Goal: Task Accomplishment & Management: Manage account settings

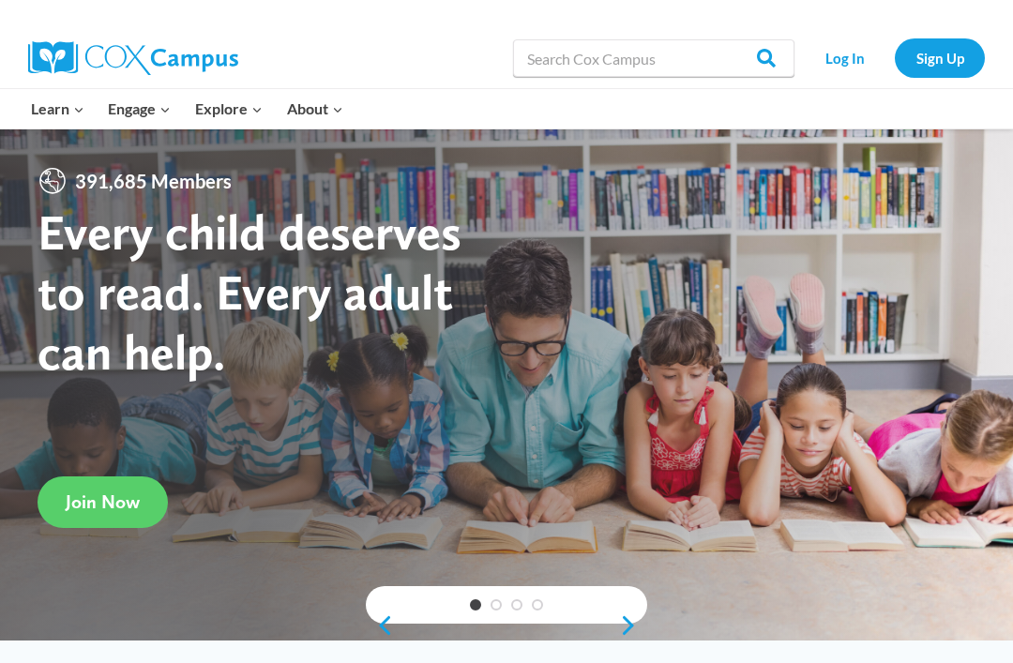
click at [854, 71] on link "Log In" at bounding box center [845, 57] width 82 height 38
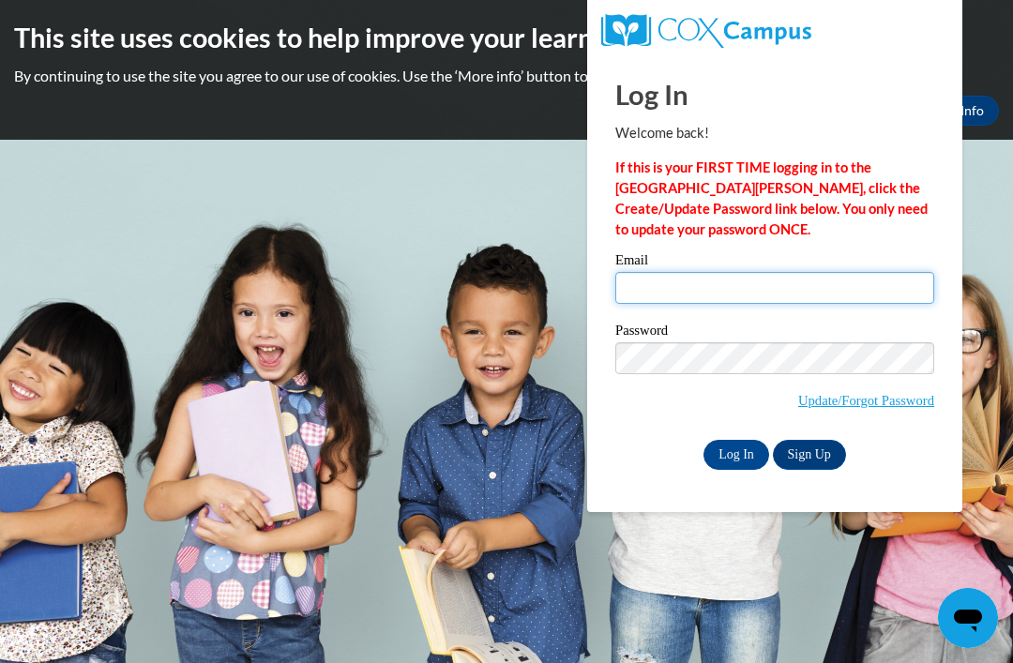
click at [806, 289] on input "Email" at bounding box center [774, 288] width 319 height 32
type input "[EMAIL_ADDRESS][DOMAIN_NAME]"
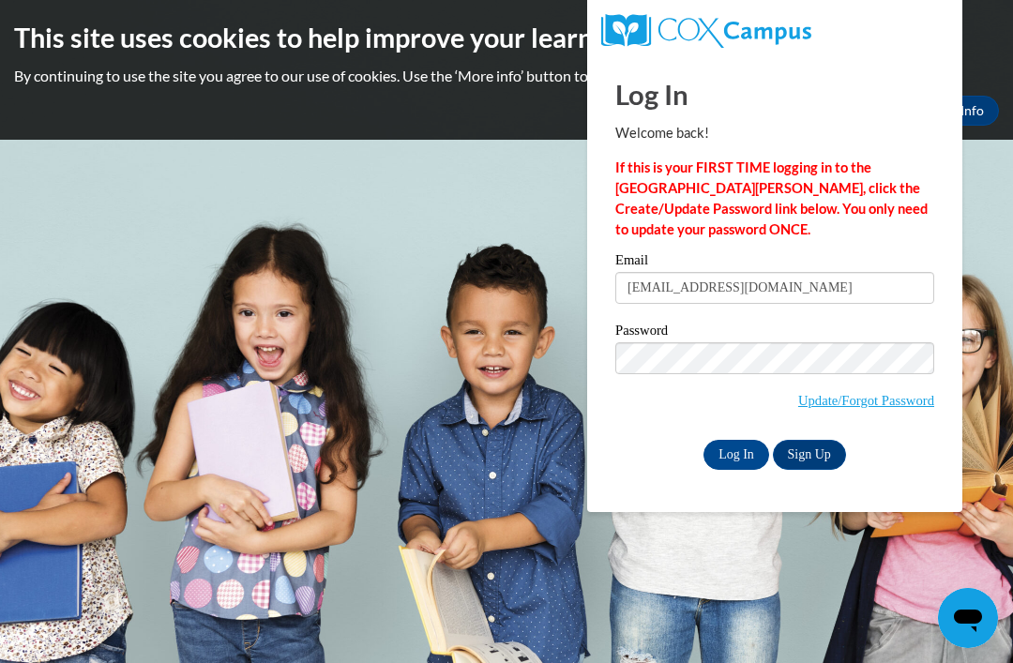
click at [735, 455] on input "Log In" at bounding box center [736, 455] width 66 height 30
click at [745, 457] on input "Log In" at bounding box center [736, 455] width 66 height 30
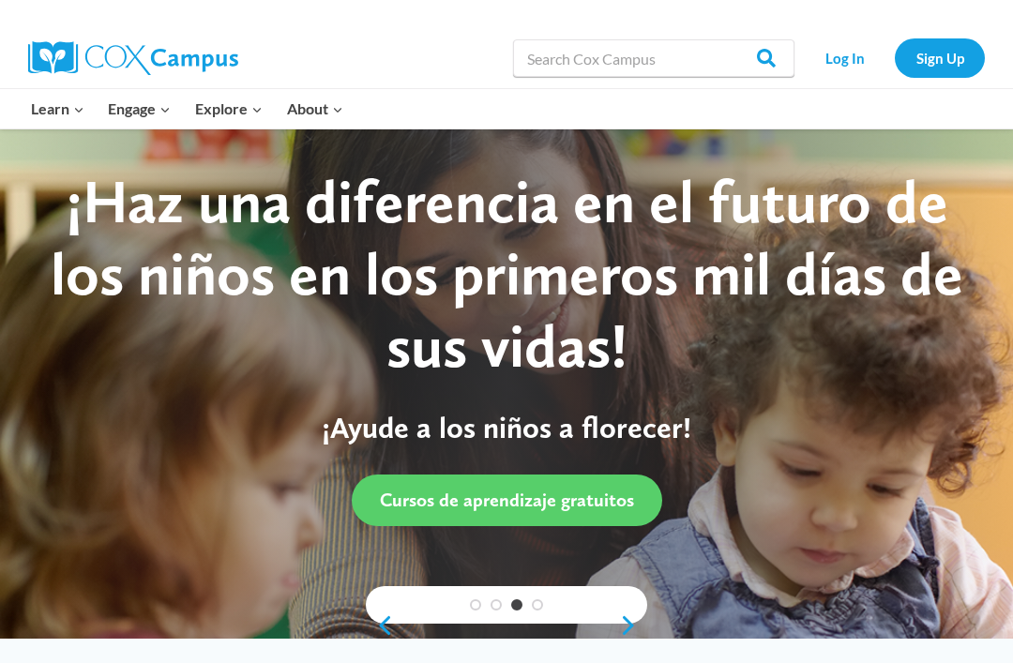
click at [852, 66] on link "Log In" at bounding box center [845, 57] width 82 height 38
